Goal: Find specific page/section

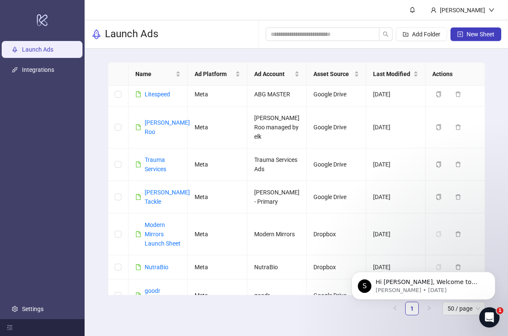
scroll to position [173, 0]
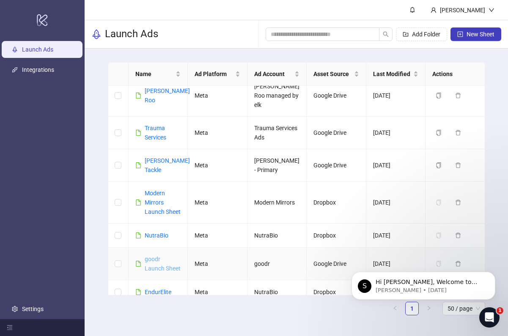
click at [162, 258] on link "goodr Launch Sheet" at bounding box center [163, 264] width 36 height 16
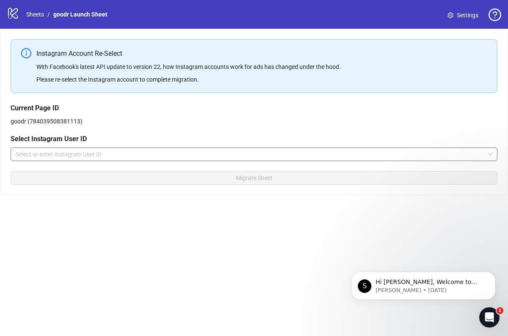
click at [114, 152] on input "search" at bounding box center [250, 154] width 469 height 13
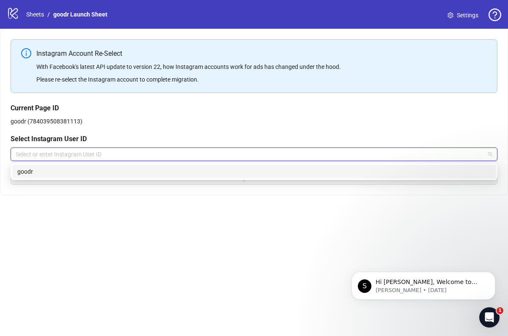
click at [107, 169] on div "goodr" at bounding box center [253, 171] width 473 height 9
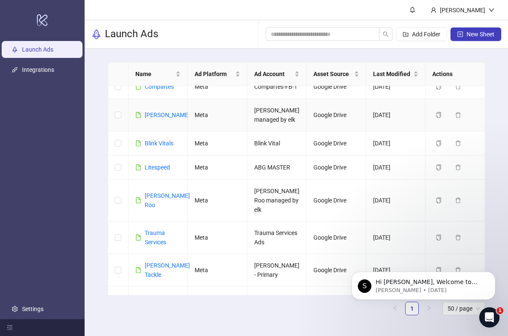
scroll to position [173, 0]
